Goal: Task Accomplishment & Management: Complete application form

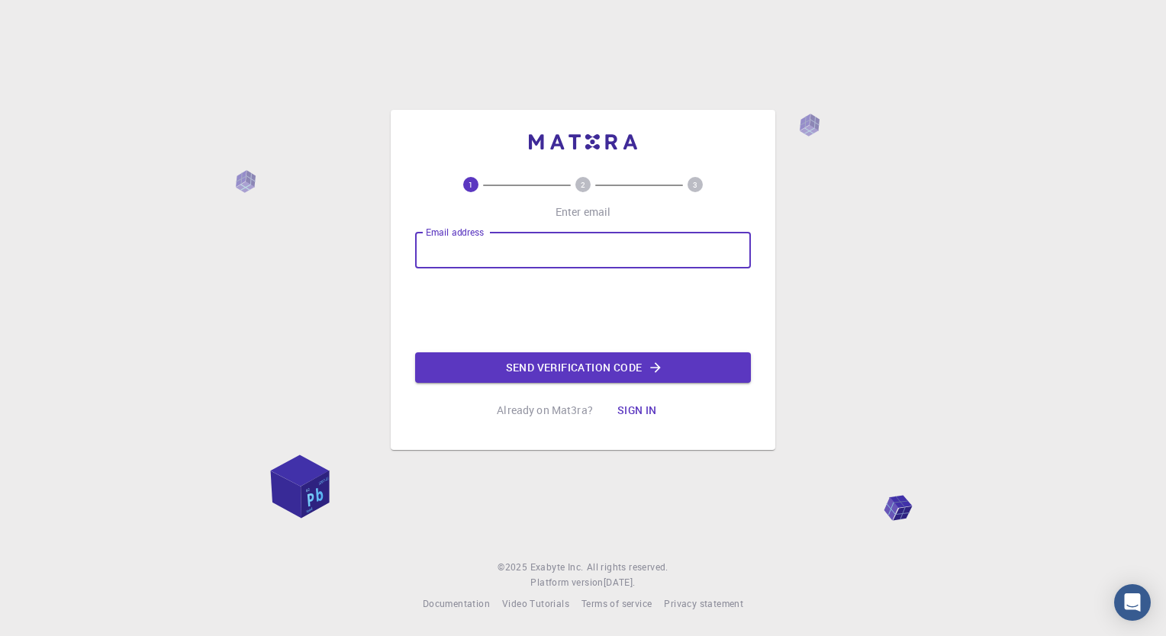
click at [504, 253] on input "Email address" at bounding box center [583, 250] width 336 height 37
type input "[EMAIL_ADDRESS][DOMAIN_NAME]"
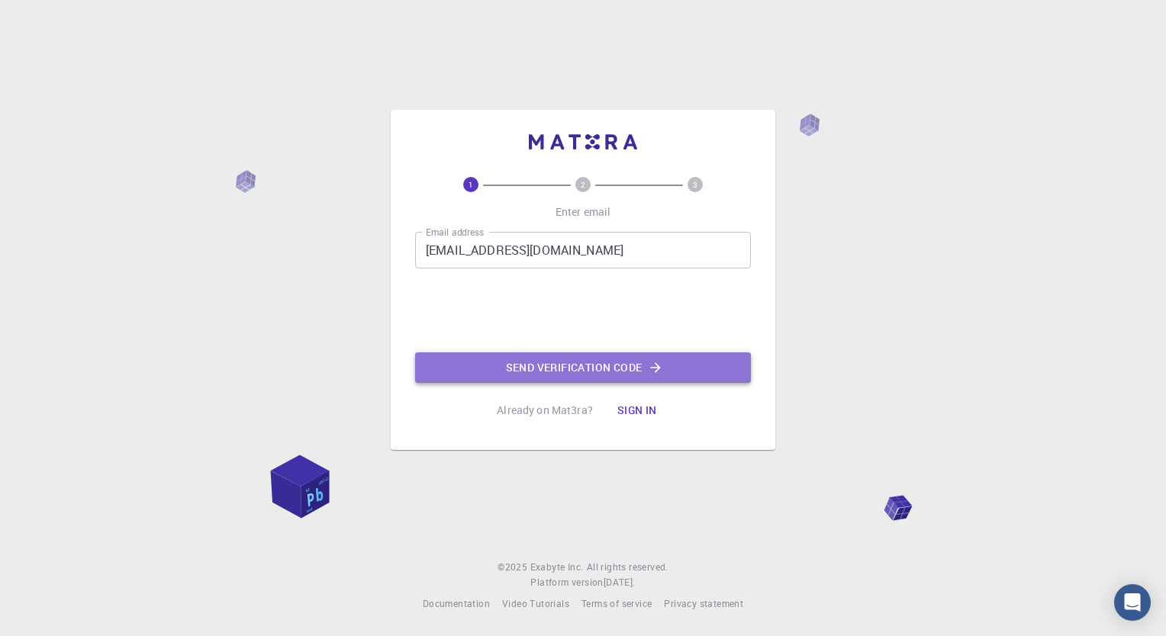
click at [536, 362] on button "Send verification code" at bounding box center [583, 368] width 336 height 31
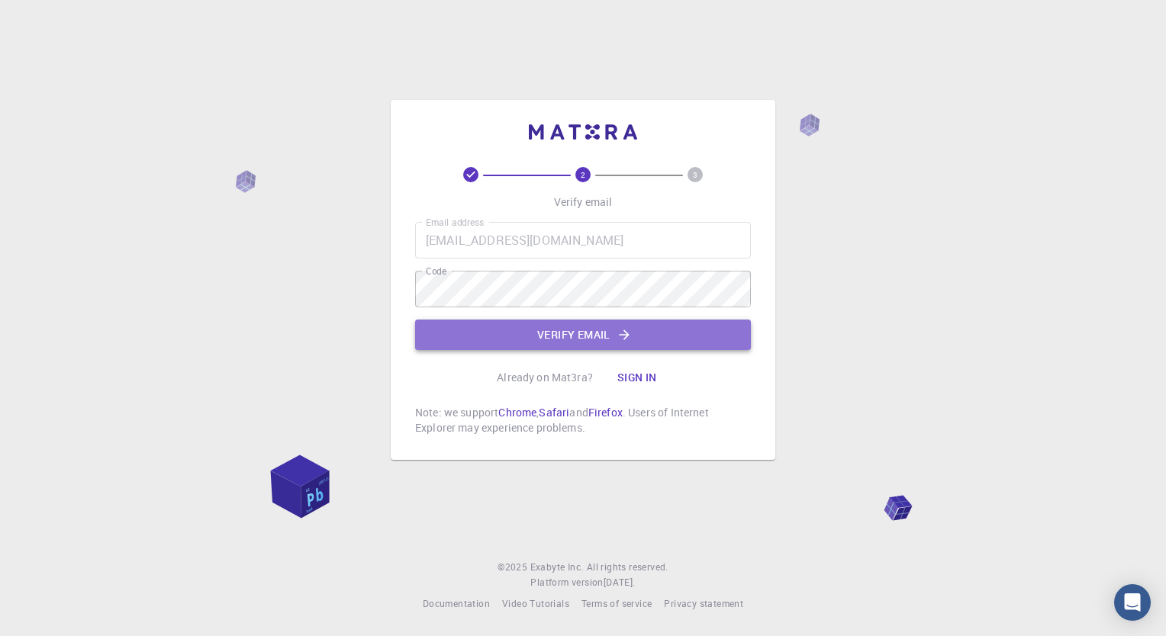
click at [616, 332] on button "Verify email" at bounding box center [583, 335] width 336 height 31
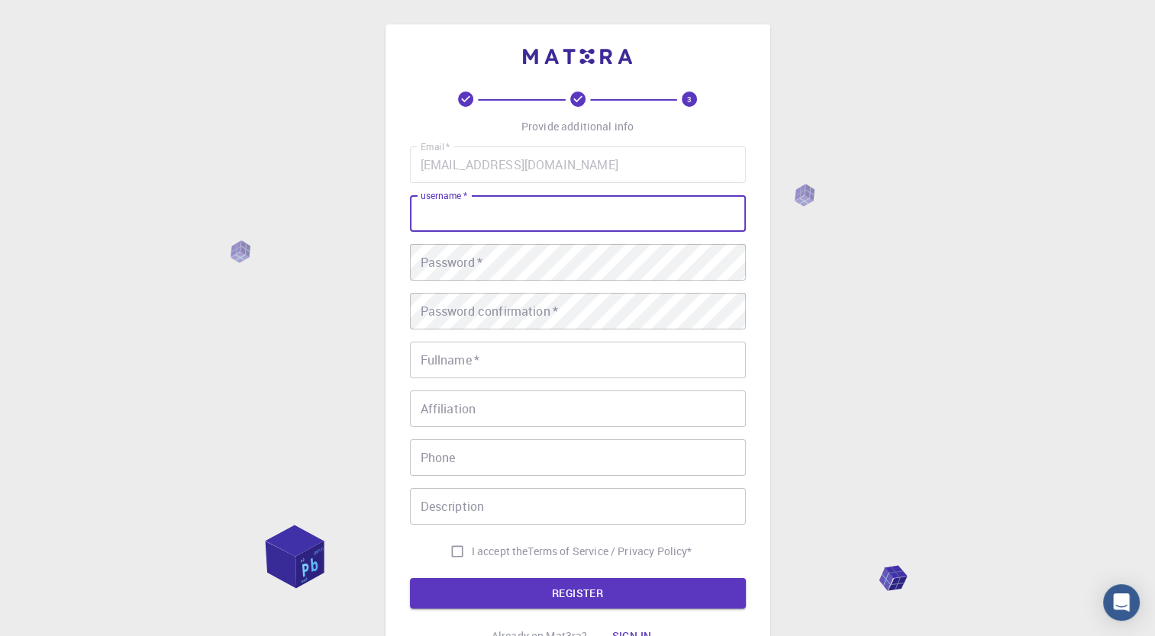
click at [534, 213] on input "username   *" at bounding box center [578, 213] width 336 height 37
type input "[PERSON_NAME]"
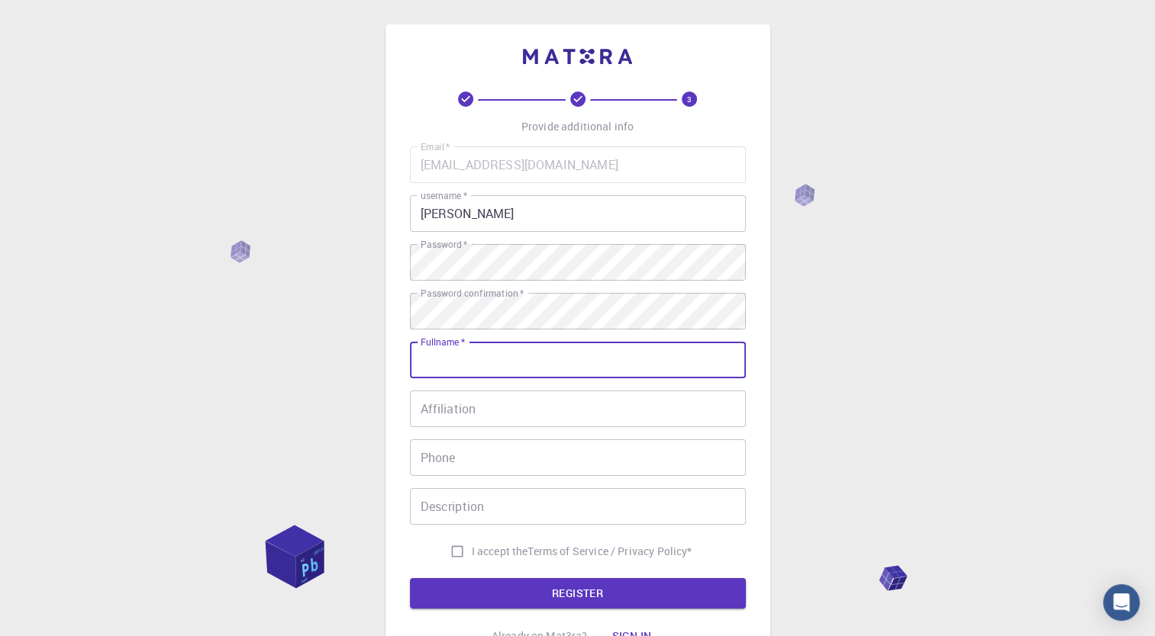
click at [480, 362] on input "Fullname   *" at bounding box center [578, 360] width 336 height 37
type input "[PERSON_NAME]"
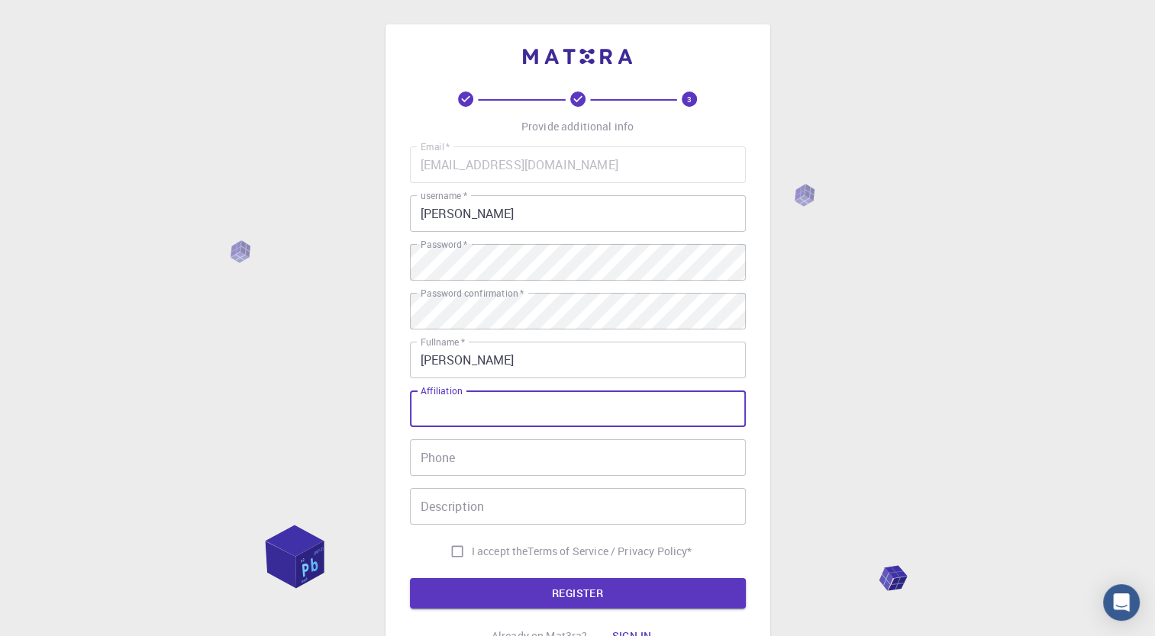
click at [480, 401] on input "Affiliation" at bounding box center [578, 409] width 336 height 37
type input "jncasr"
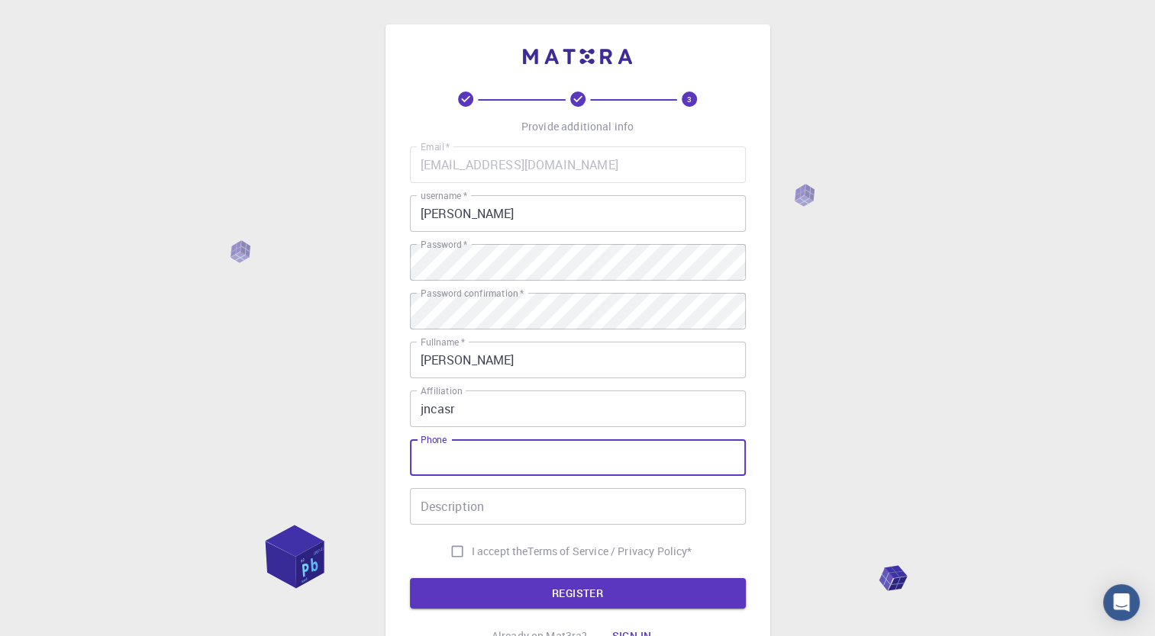
click at [473, 468] on input "Phone" at bounding box center [578, 458] width 336 height 37
type input "[PHONE_NUMBER]"
click at [454, 549] on input "I accept the Terms of Service / Privacy Policy *" at bounding box center [457, 551] width 29 height 29
checkbox input "true"
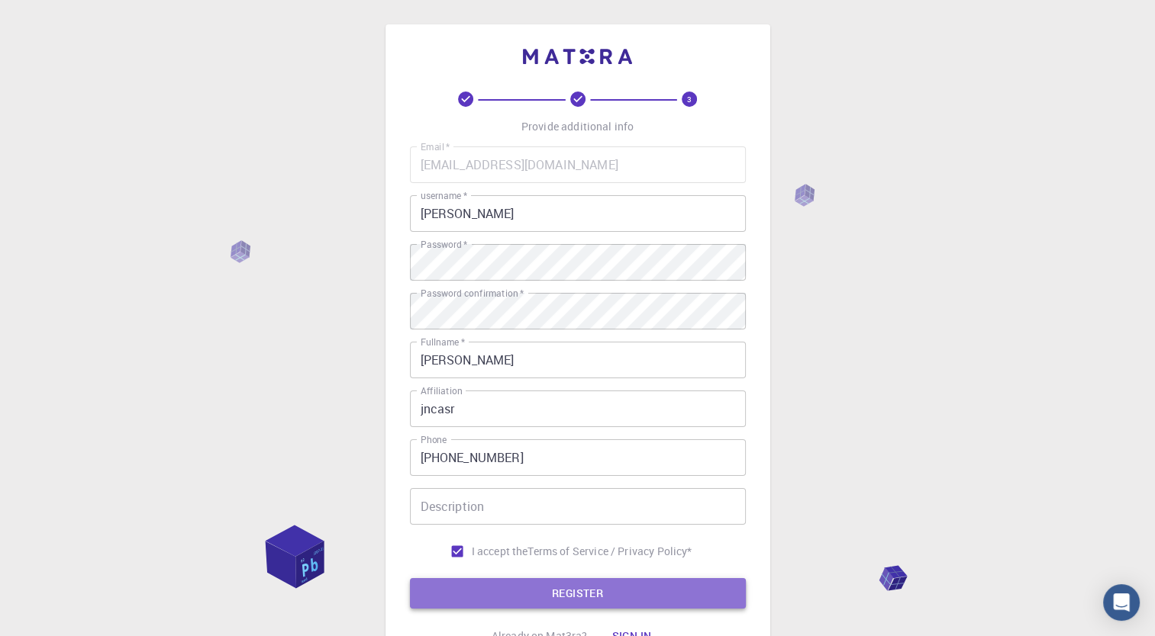
click at [500, 583] on button "REGISTER" at bounding box center [578, 593] width 336 height 31
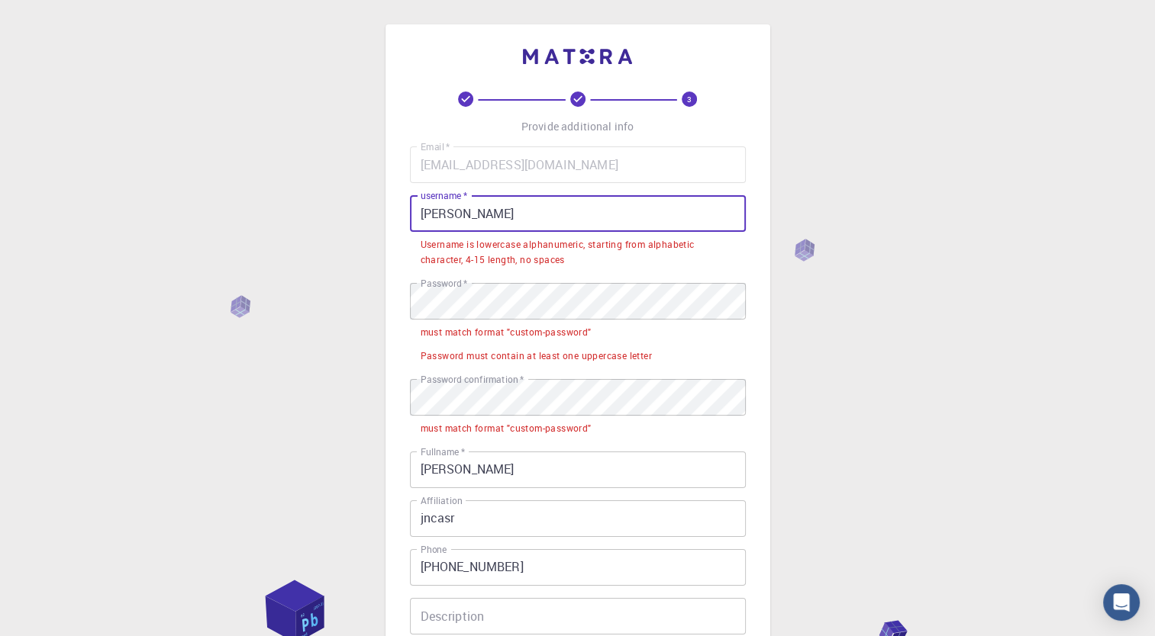
click at [467, 214] on input "[PERSON_NAME]" at bounding box center [578, 213] width 336 height 37
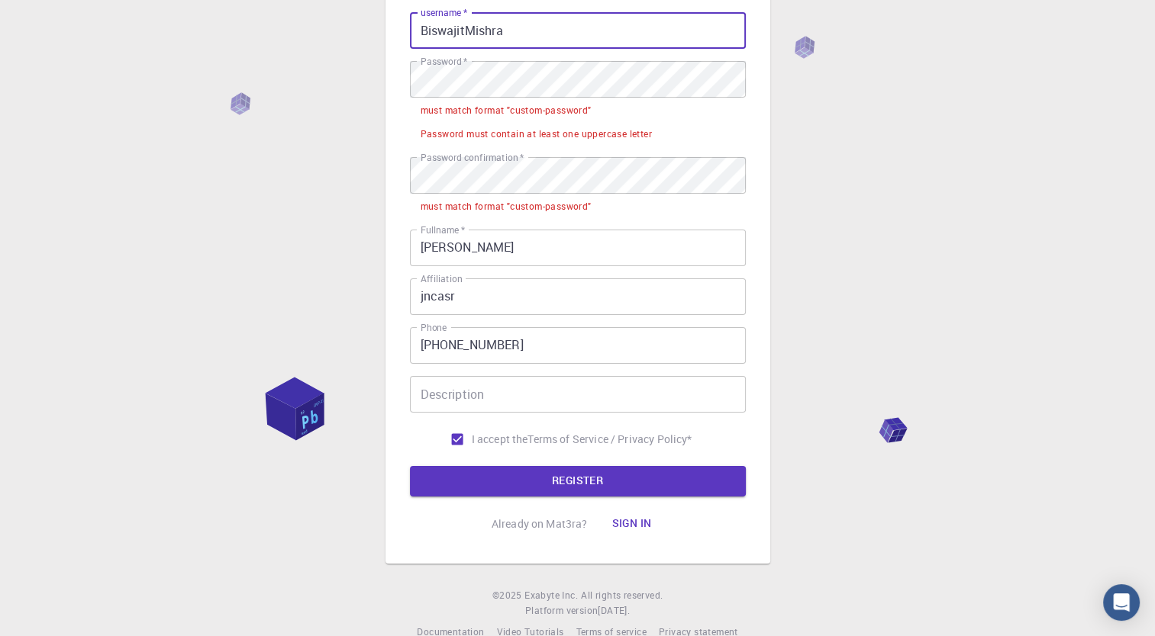
scroll to position [185, 0]
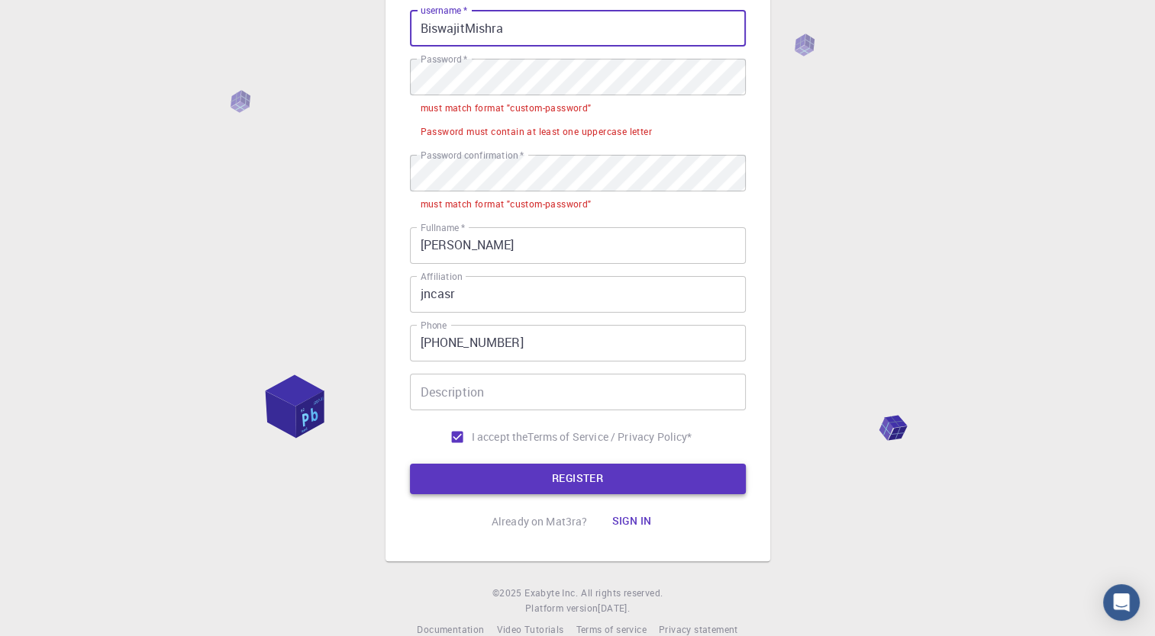
type input "BiswajitMishra"
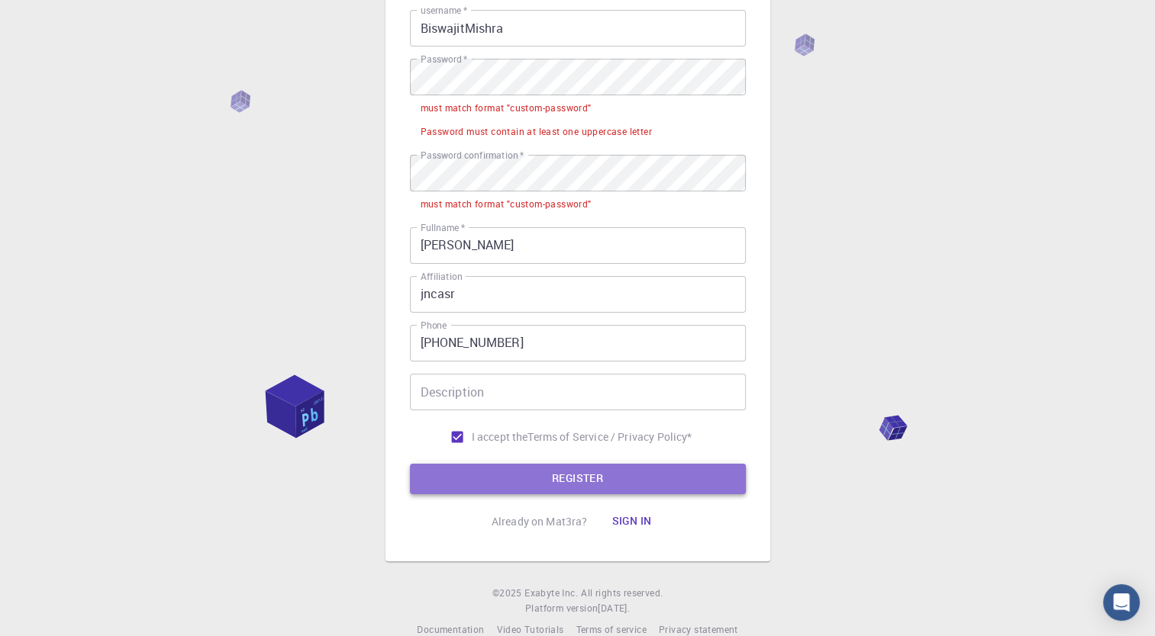
click at [522, 481] on button "REGISTER" at bounding box center [578, 479] width 336 height 31
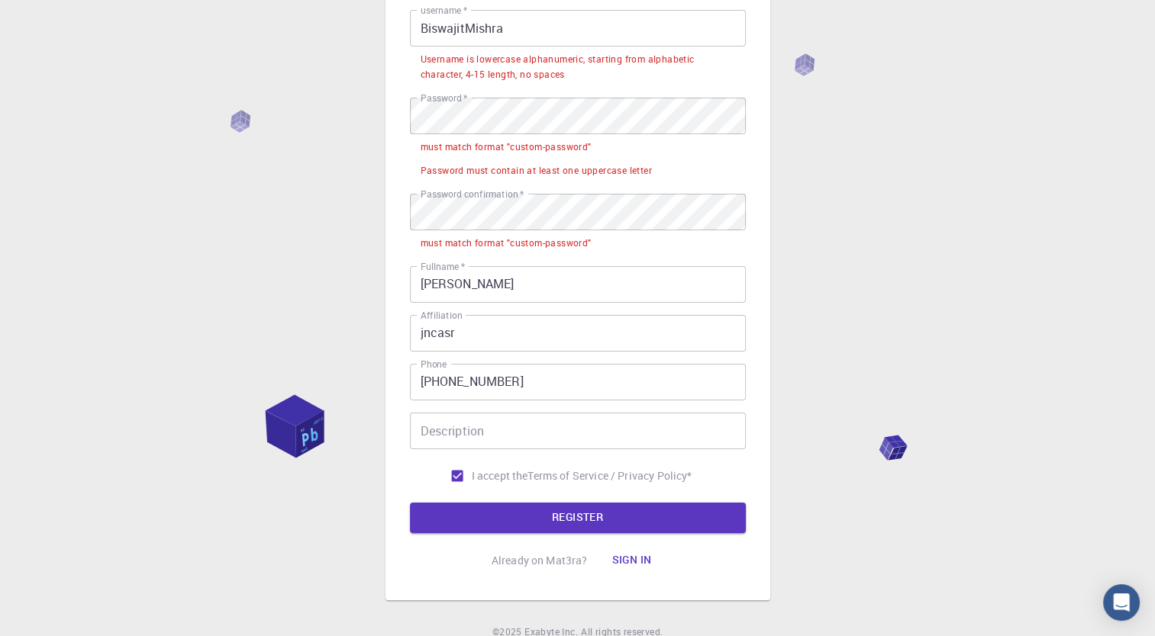
drag, startPoint x: 591, startPoint y: 242, endPoint x: 453, endPoint y: 267, distance: 139.6
click at [453, 267] on div "Email   * [EMAIL_ADDRESS][DOMAIN_NAME] Email   * username   * BiswajitMishra us…" at bounding box center [578, 226] width 336 height 530
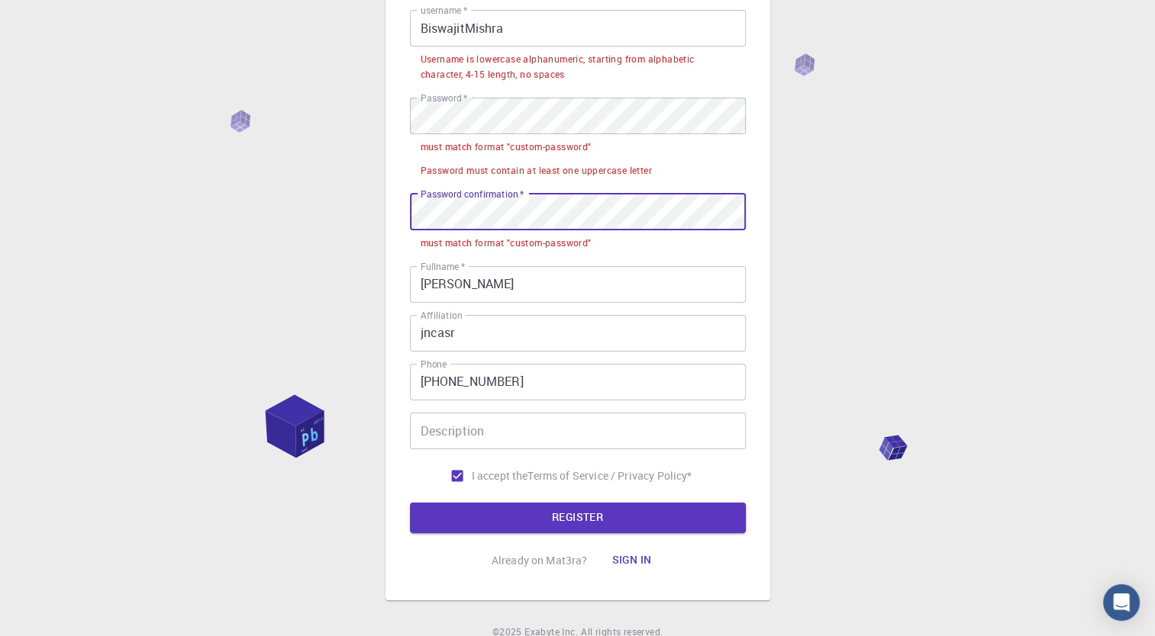
click at [278, 236] on div "3 Provide additional info Email   * [EMAIL_ADDRESS][DOMAIN_NAME] Email   * user…" at bounding box center [577, 258] width 1155 height 886
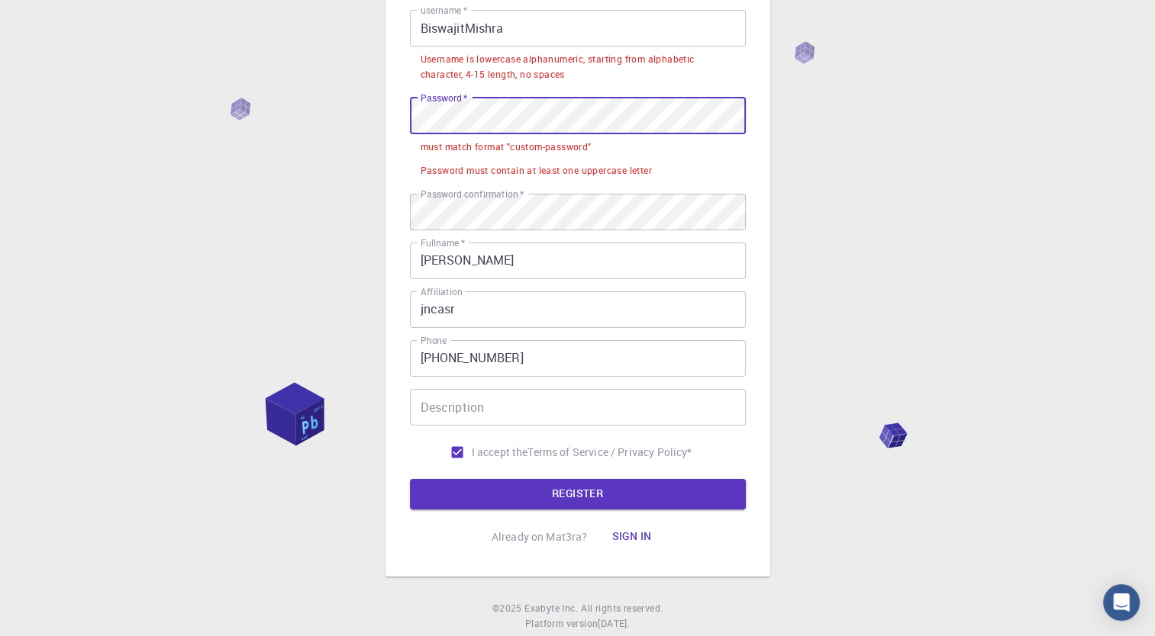
click at [164, 167] on div "3 Provide additional info Email   * [EMAIL_ADDRESS][DOMAIN_NAME] Email   * user…" at bounding box center [577, 246] width 1155 height 862
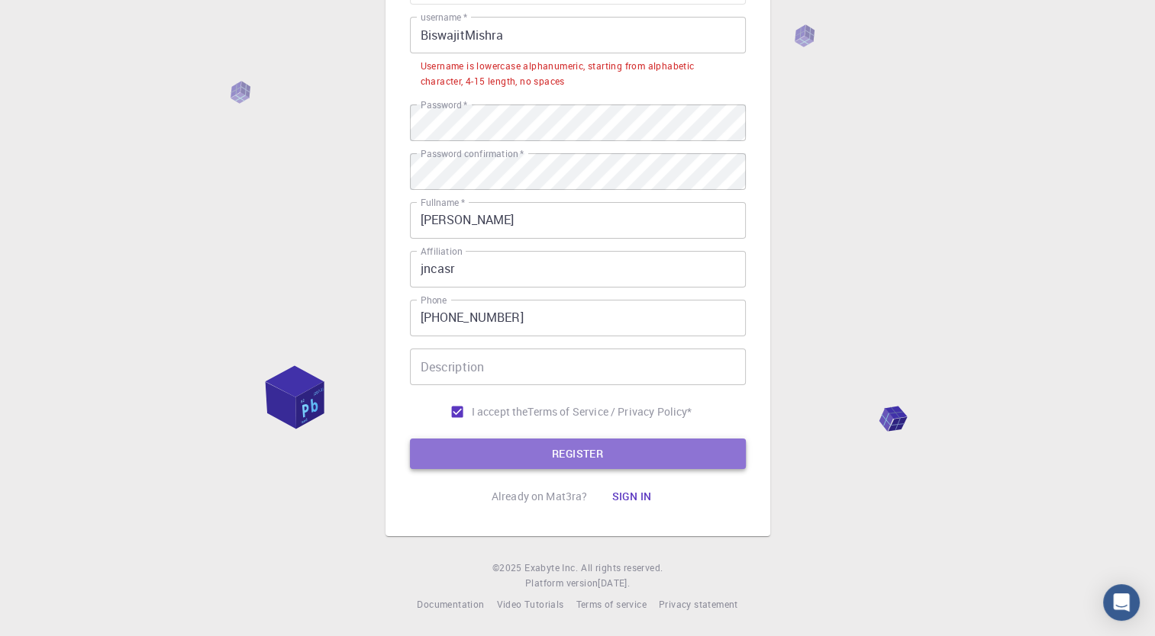
click at [620, 456] on button "REGISTER" at bounding box center [578, 454] width 336 height 31
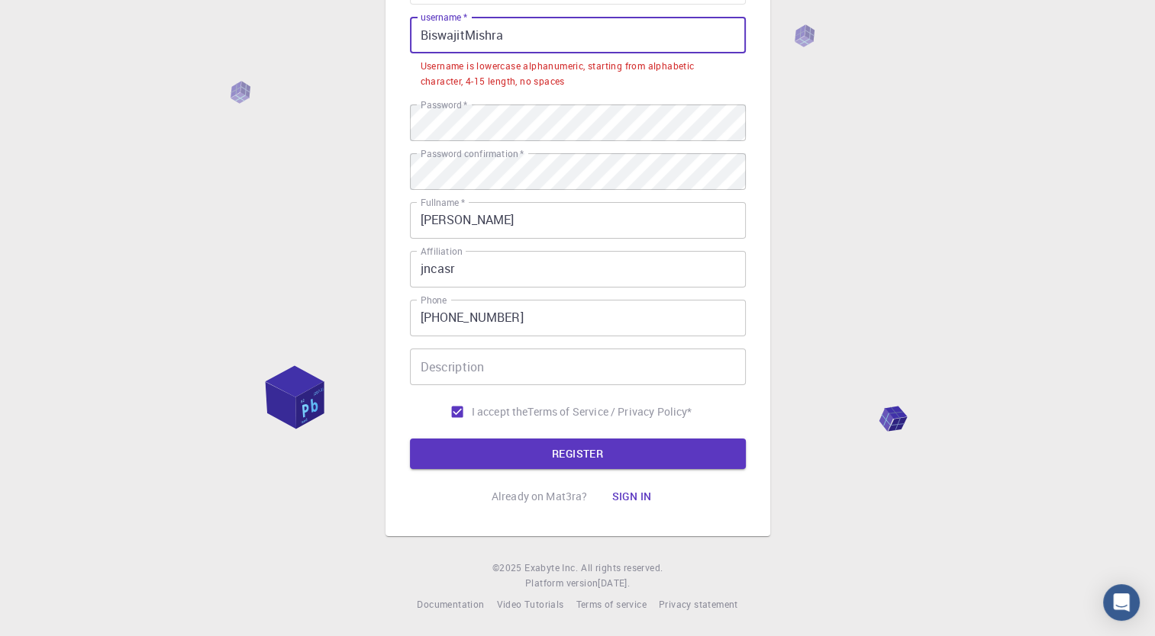
drag, startPoint x: 506, startPoint y: 34, endPoint x: 339, endPoint y: 69, distance: 170.8
click at [339, 69] on div "3 Provide additional info Email   * [EMAIL_ADDRESS][DOMAIN_NAME] Email   * user…" at bounding box center [577, 229] width 1155 height 816
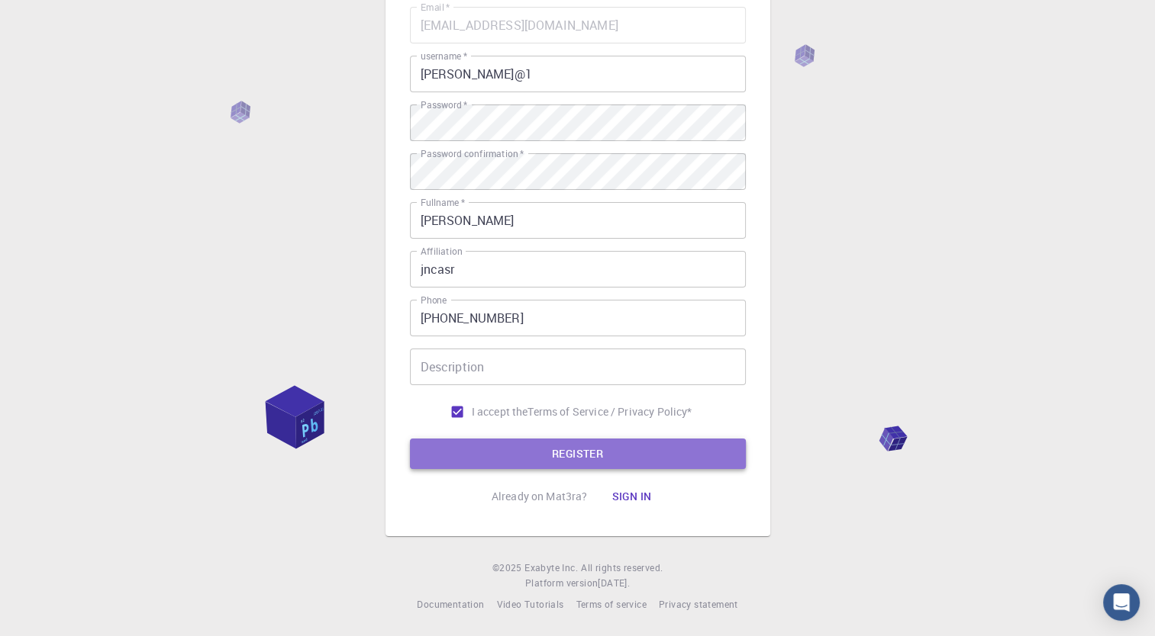
click at [470, 447] on button "REGISTER" at bounding box center [578, 454] width 336 height 31
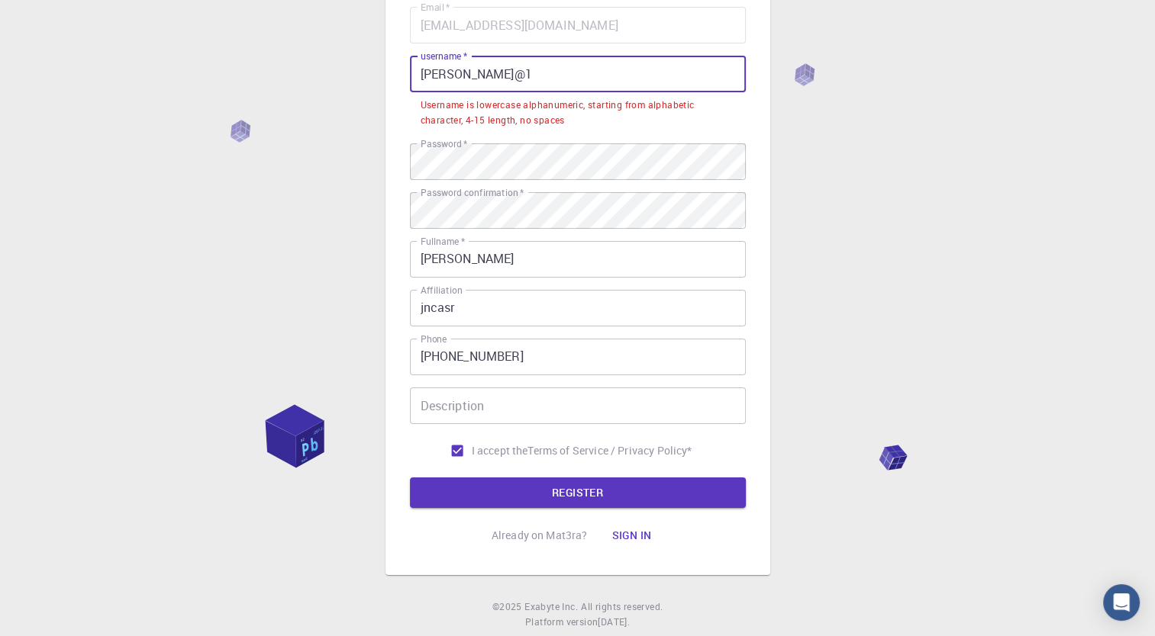
click at [476, 76] on input "[PERSON_NAME]@1" at bounding box center [578, 74] width 336 height 37
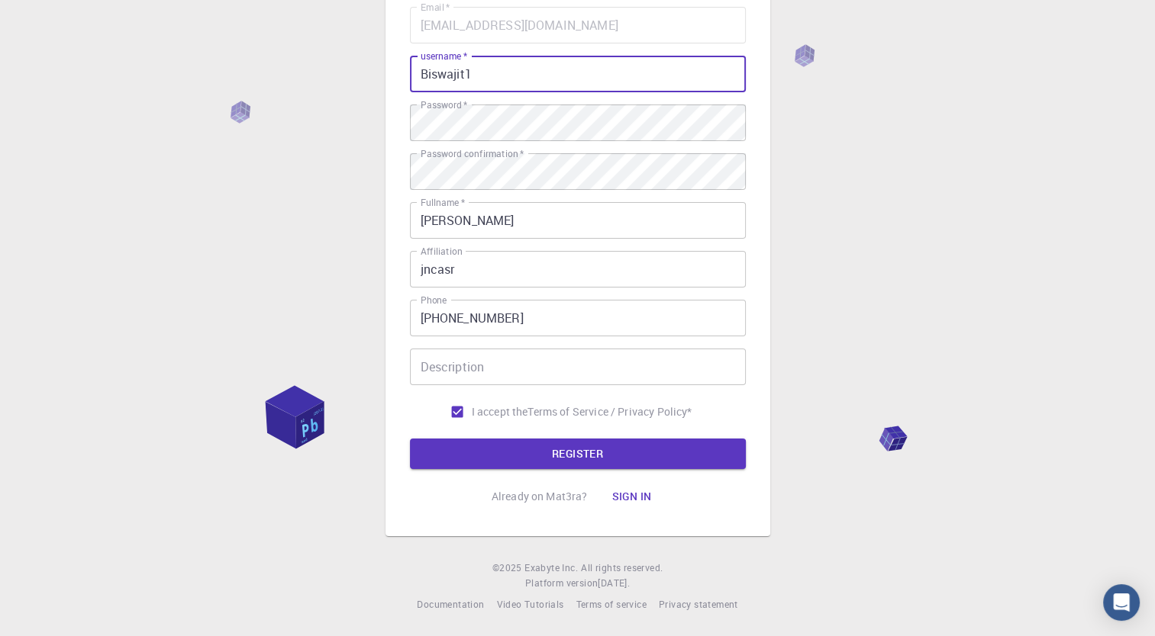
type input "Biswajit1"
click at [410, 439] on button "REGISTER" at bounding box center [578, 454] width 336 height 31
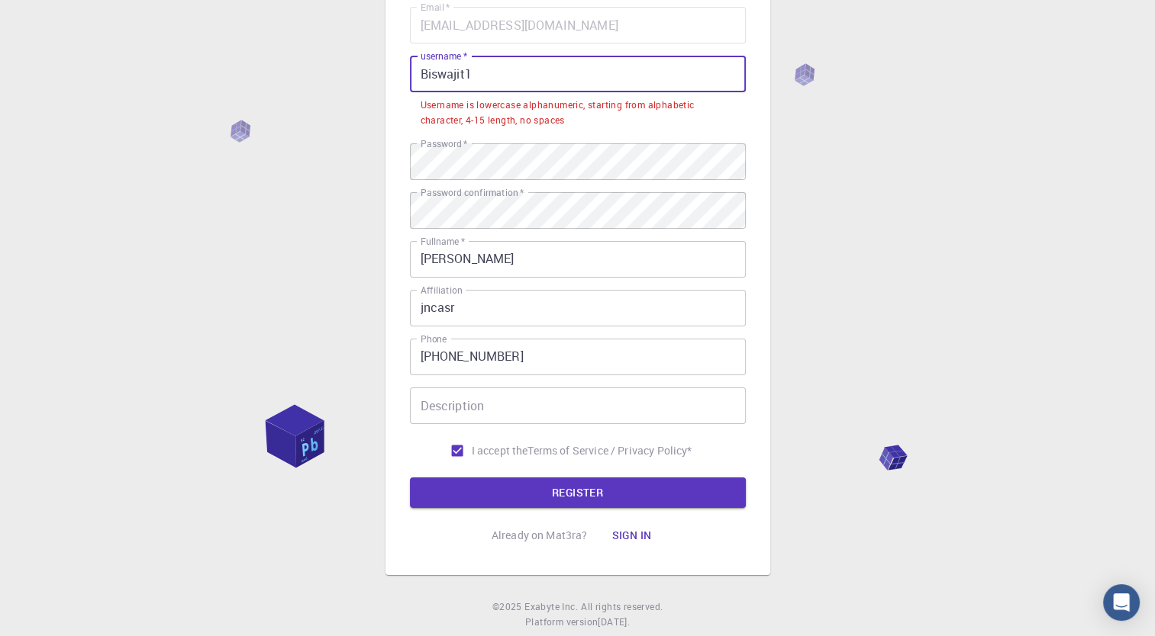
drag, startPoint x: 476, startPoint y: 76, endPoint x: 411, endPoint y: 76, distance: 64.9
click at [411, 76] on input "Biswajit1" at bounding box center [578, 74] width 336 height 37
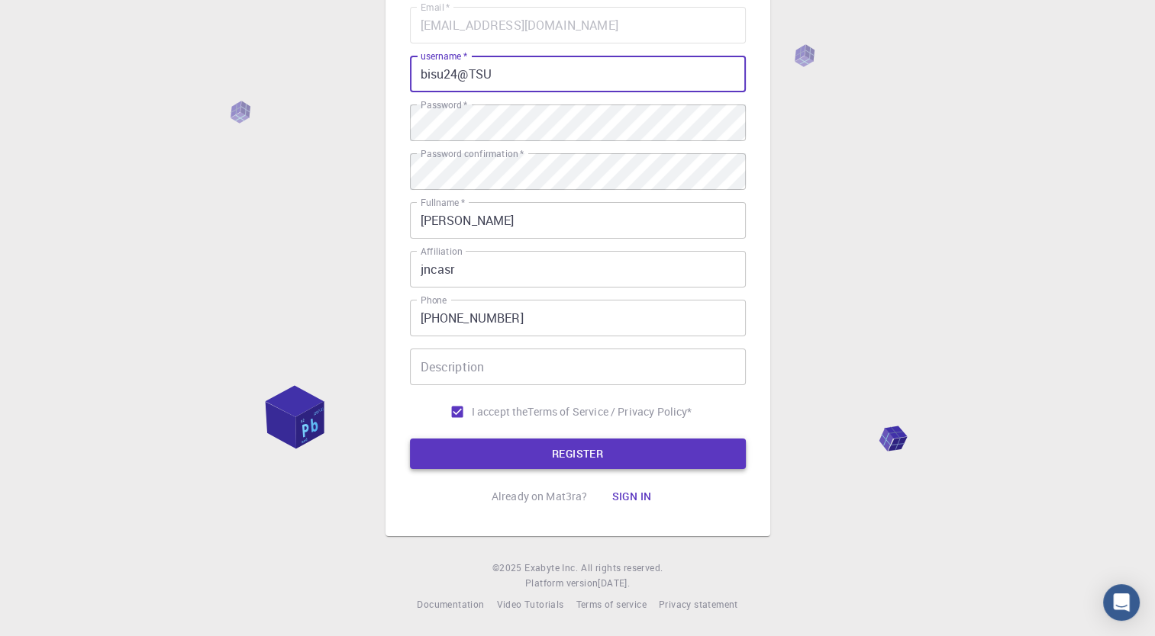
type input "bisu24@TSU"
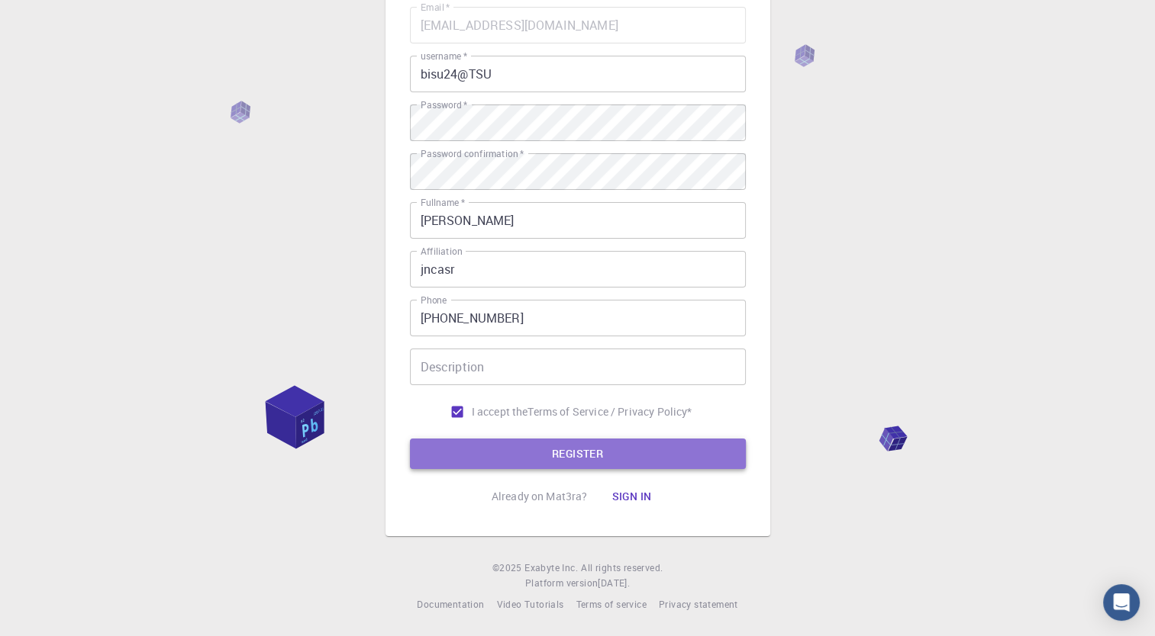
click at [594, 449] on button "REGISTER" at bounding box center [578, 454] width 336 height 31
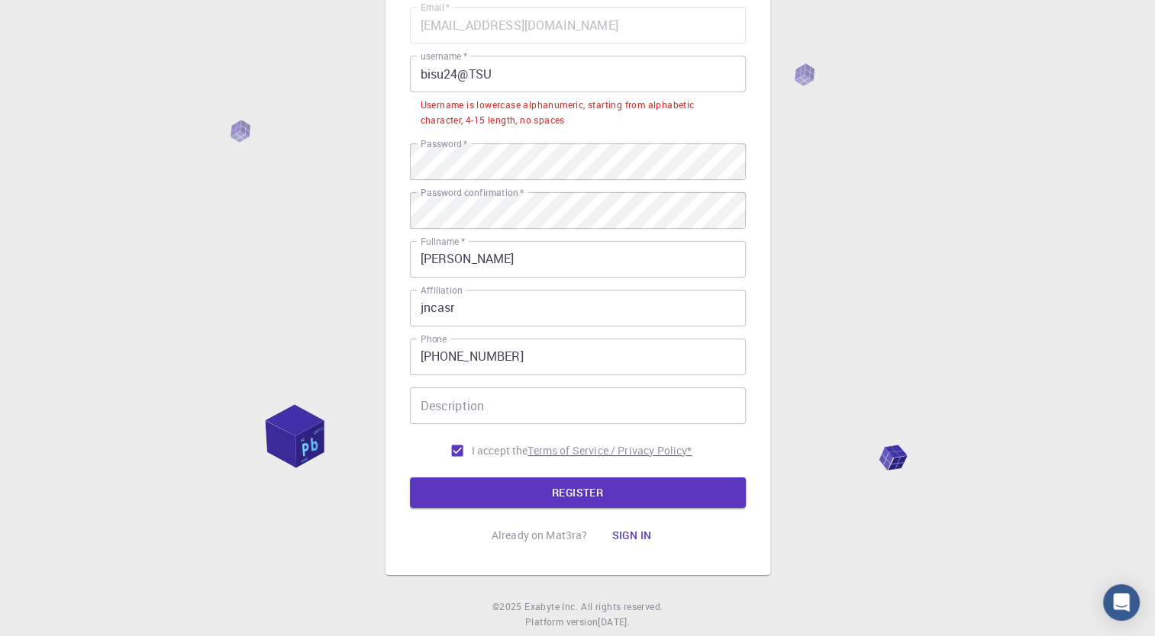
click at [594, 449] on p "Terms of Service / Privacy Policy *" at bounding box center [609, 450] width 164 height 15
